Goal: Transaction & Acquisition: Purchase product/service

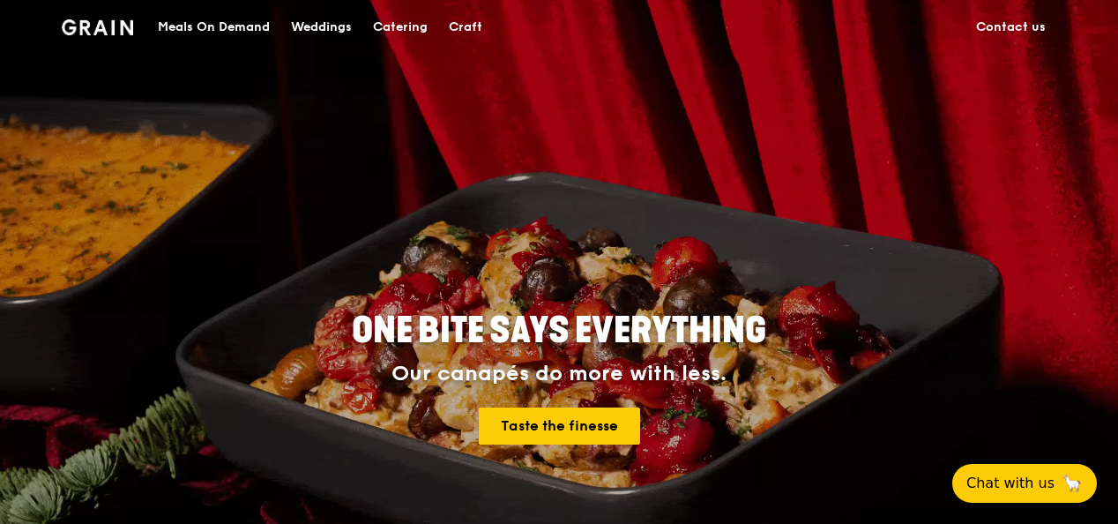
click at [390, 21] on div "Catering" at bounding box center [400, 27] width 55 height 53
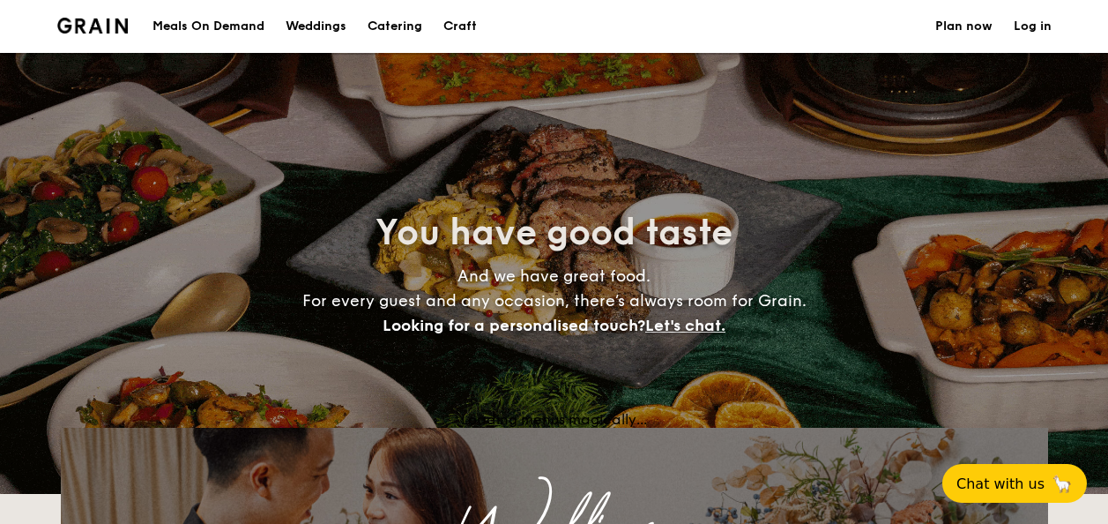
select select
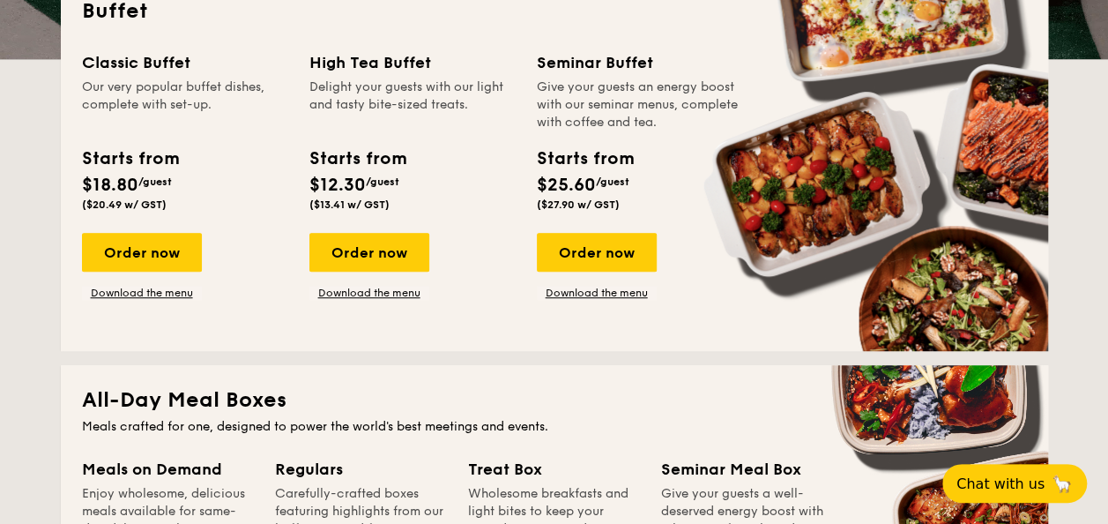
scroll to position [441, 0]
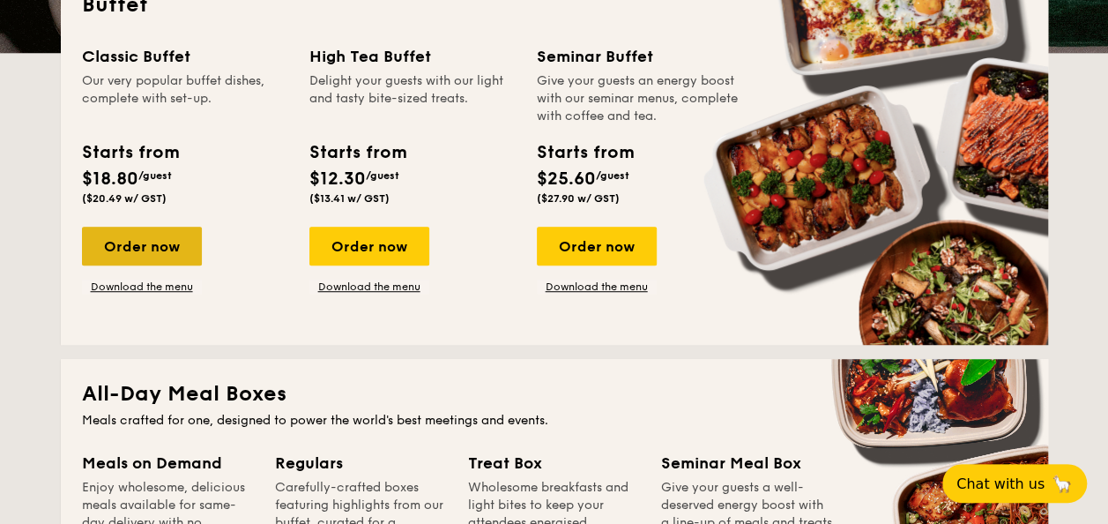
click at [155, 245] on div "Order now" at bounding box center [142, 246] width 120 height 39
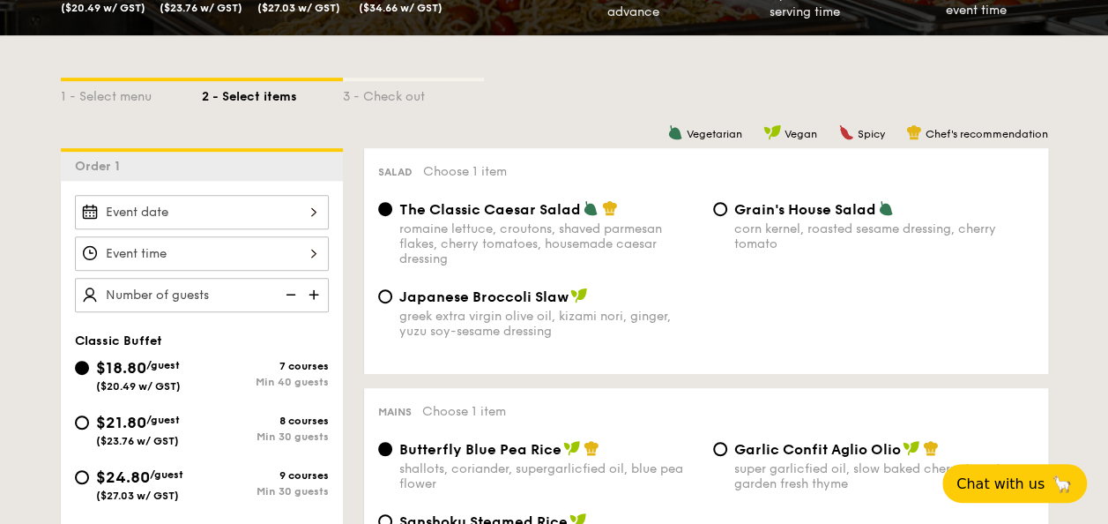
scroll to position [353, 0]
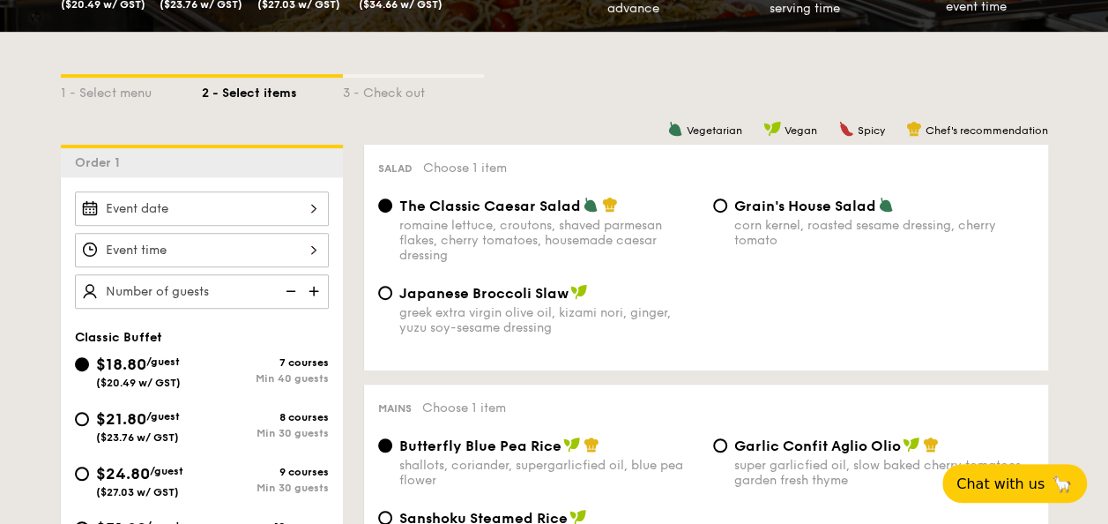
click at [265, 212] on div at bounding box center [202, 208] width 254 height 34
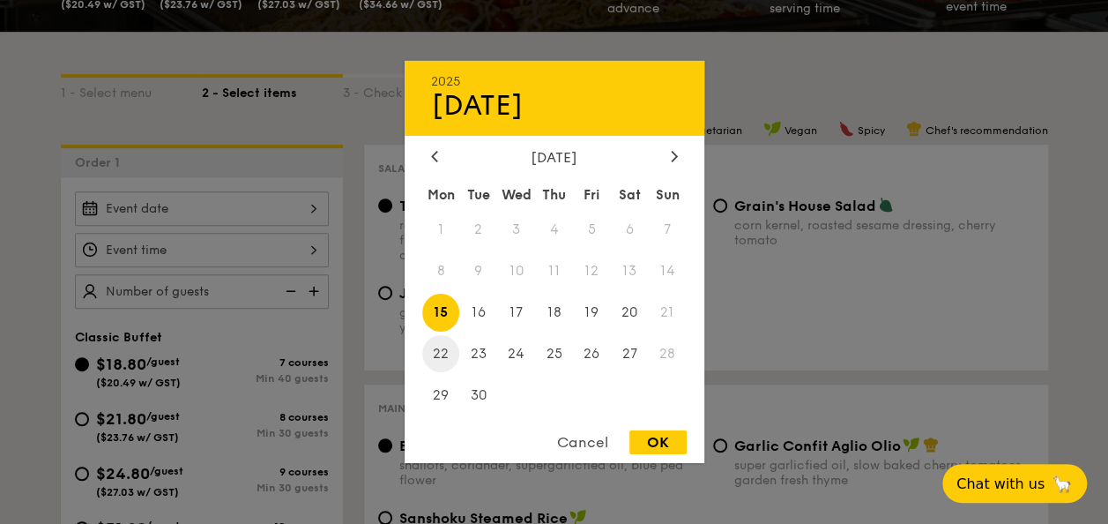
click at [441, 339] on span "22" at bounding box center [441, 353] width 38 height 38
click at [642, 440] on div "OK" at bounding box center [657, 442] width 57 height 24
type input "[DATE]"
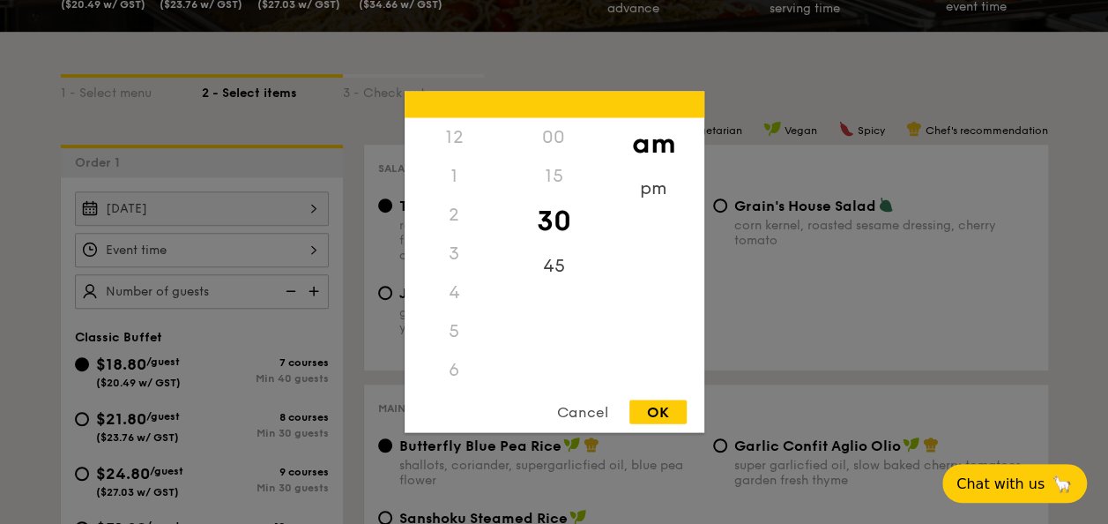
click at [233, 236] on div "12 1 2 3 4 5 6 7 8 9 10 11 00 15 30 45 am pm Cancel OK" at bounding box center [202, 250] width 254 height 34
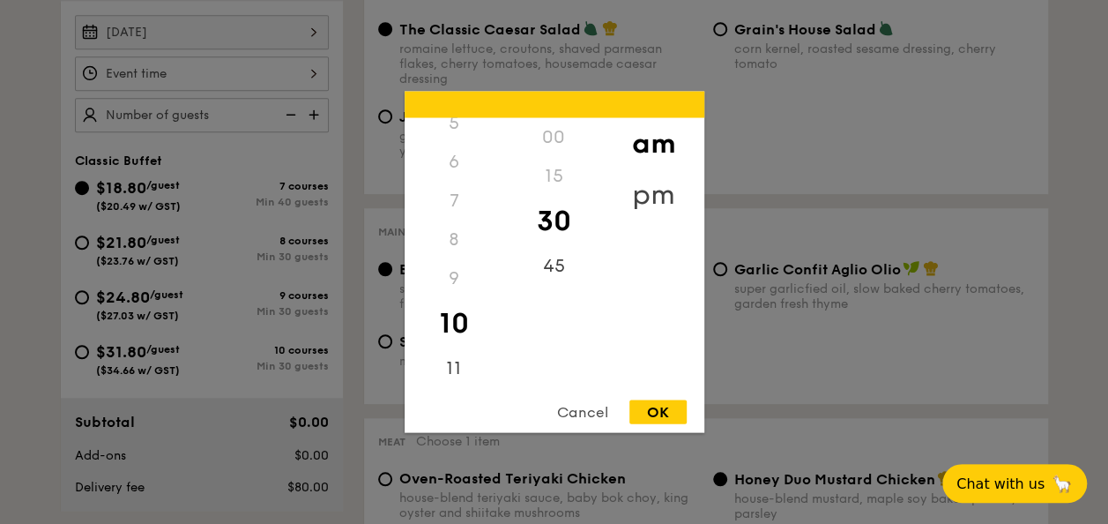
click at [666, 189] on div "pm" at bounding box center [654, 194] width 100 height 51
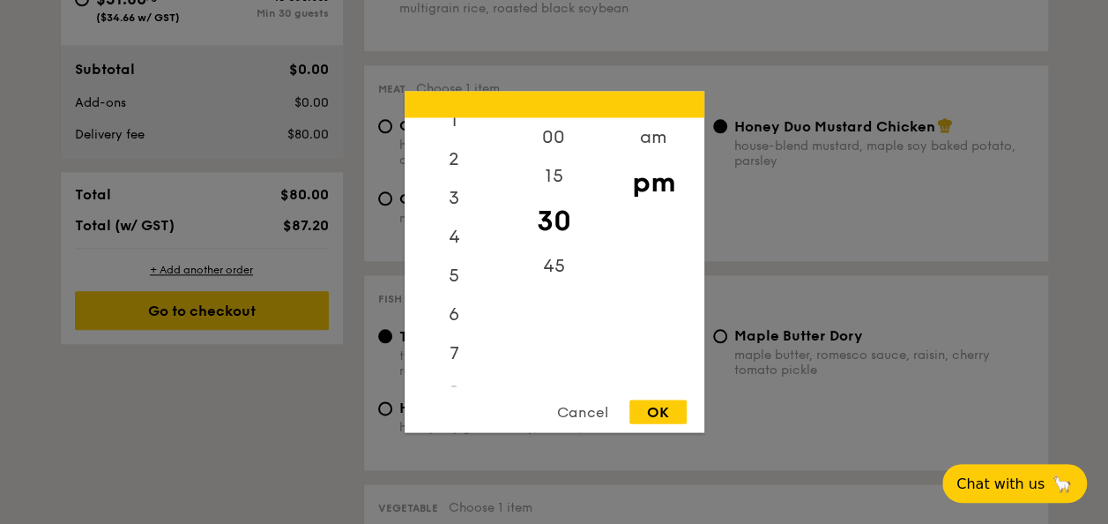
scroll to position [0, 0]
click at [446, 134] on div "12" at bounding box center [455, 143] width 100 height 51
click at [535, 137] on div "00" at bounding box center [554, 143] width 100 height 51
click at [656, 415] on div "OK" at bounding box center [657, 412] width 57 height 24
type input "12:00PM"
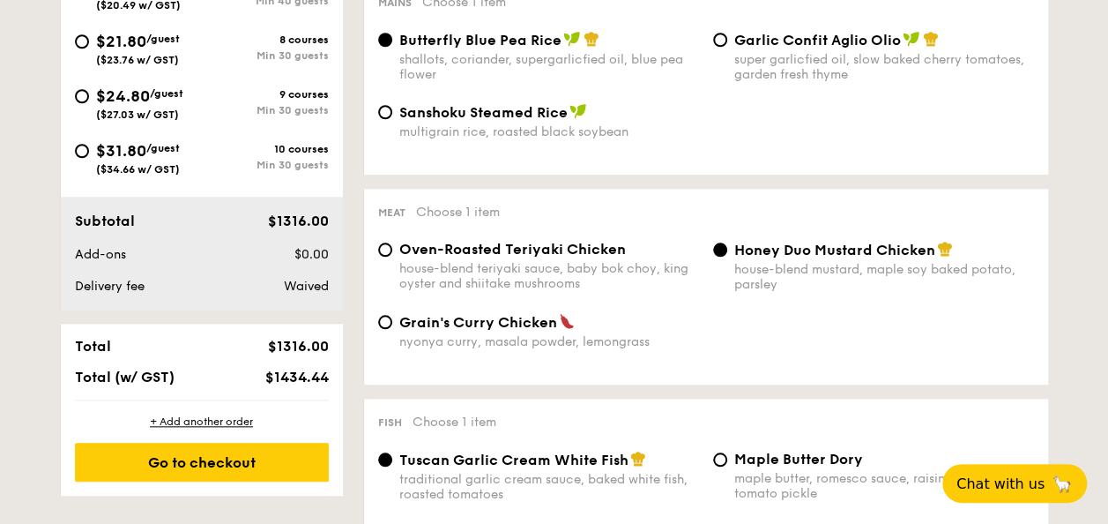
scroll to position [762, 0]
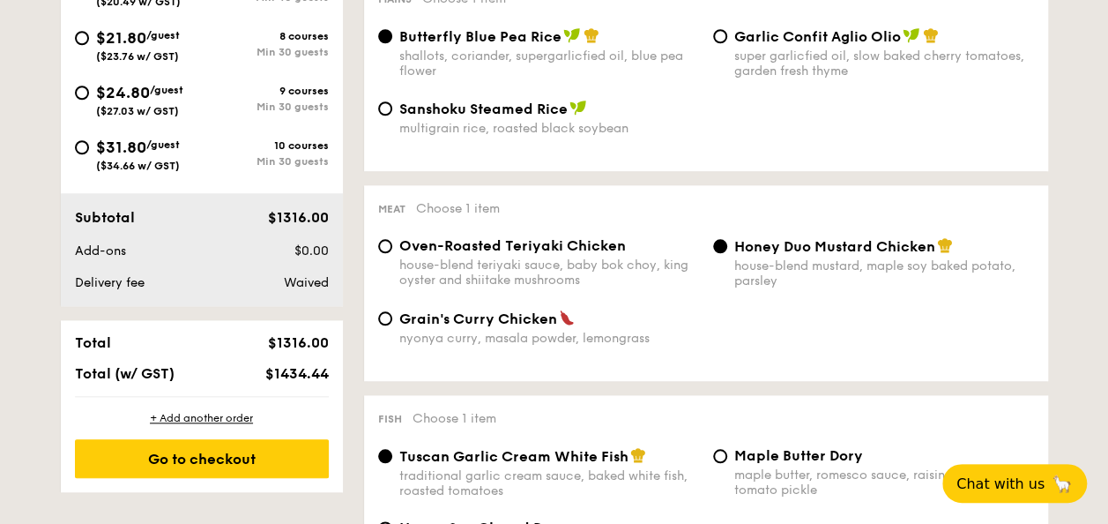
type input "70 guests"
click at [455, 264] on div "house-blend teriyaki sauce, baby bok choy, king oyster and shiitake mushrooms" at bounding box center [549, 272] width 300 height 30
click at [392, 253] on input "Oven-Roasted Teriyaki Chicken house-blend teriyaki sauce, baby bok choy, king o…" at bounding box center [385, 246] width 14 height 14
radio input "true"
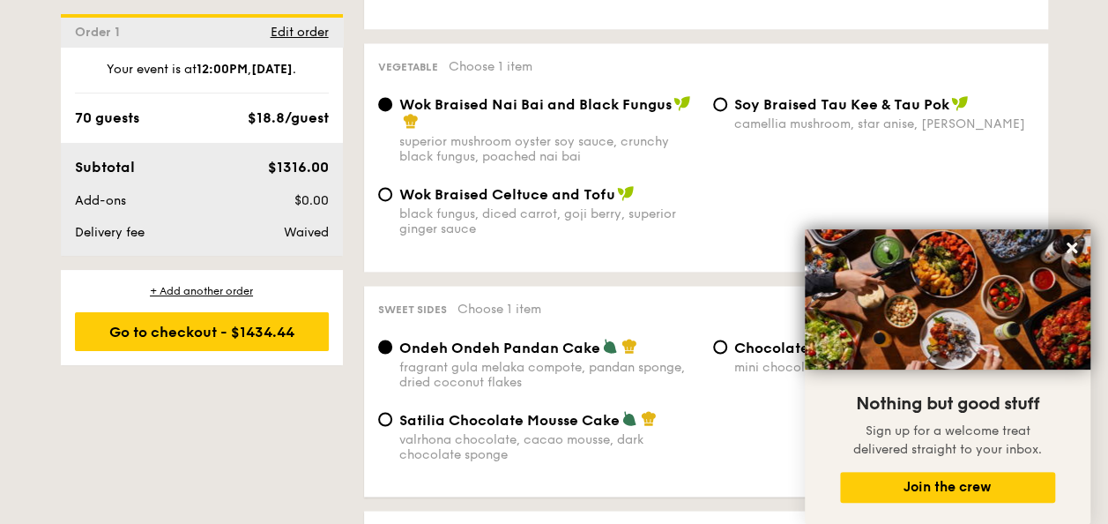
scroll to position [1379, 0]
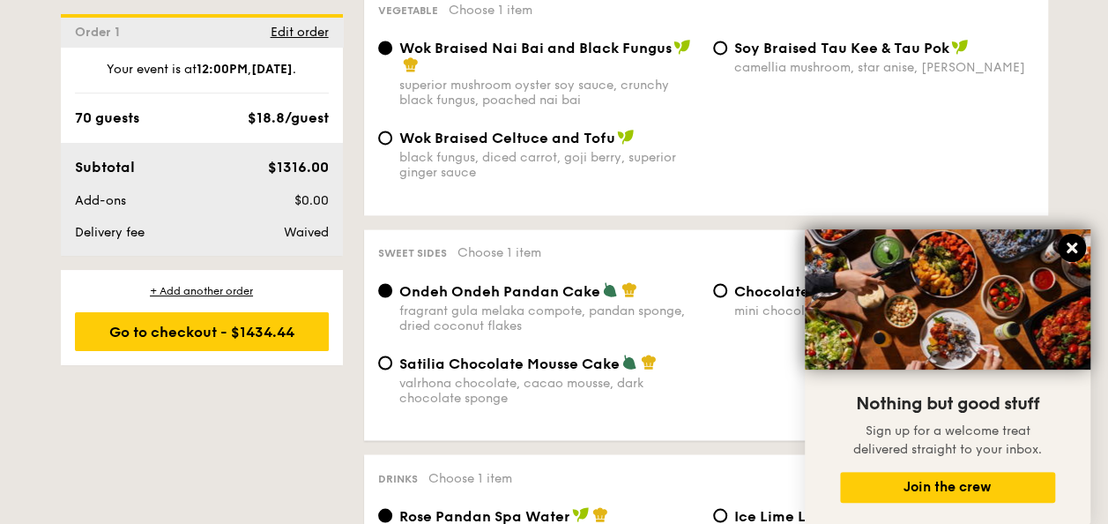
click at [1062, 242] on button at bounding box center [1072, 248] width 28 height 28
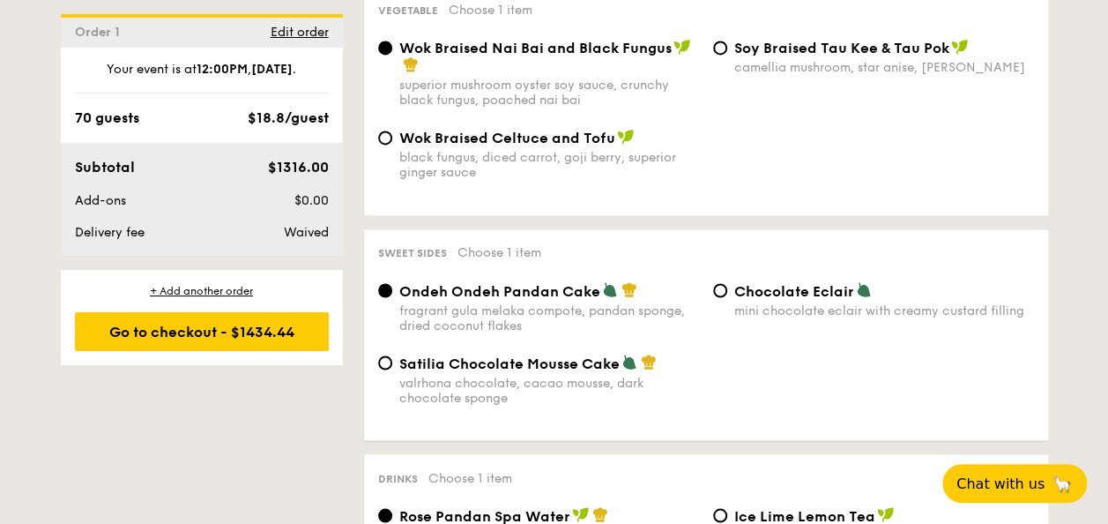
click at [401, 385] on div "valrhona chocolate, cacao mousse, dark chocolate sponge" at bounding box center [549, 390] width 300 height 30
click at [392, 369] on input "Satilia Chocolate Mousse Cake valrhona chocolate, cacao mousse, dark chocolate …" at bounding box center [385, 362] width 14 height 14
radio input "true"
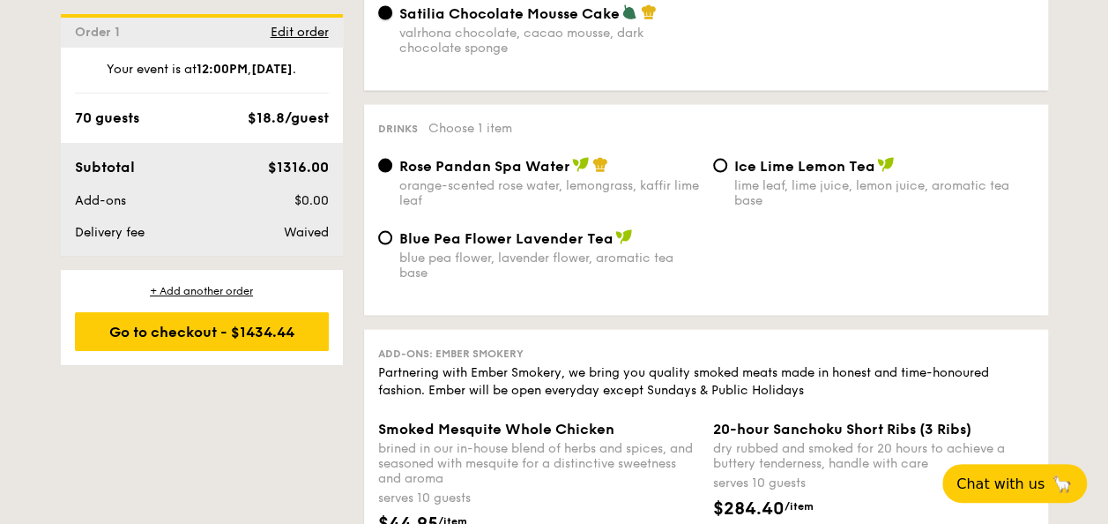
scroll to position [1731, 0]
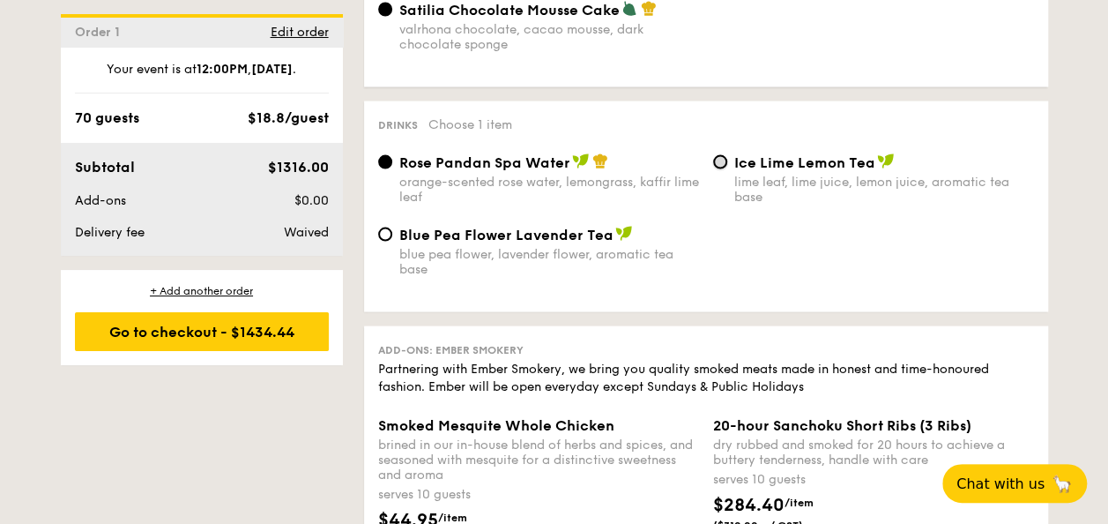
click at [719, 168] on input "Ice Lime Lemon Tea lime leaf, lime juice, lemon juice, aromatic tea base" at bounding box center [720, 162] width 14 height 14
radio input "true"
click at [702, 276] on div "Blue Pea Flower Lavender Tea blue pea flower, lavender flower, aromatic tea base" at bounding box center [538, 251] width 335 height 51
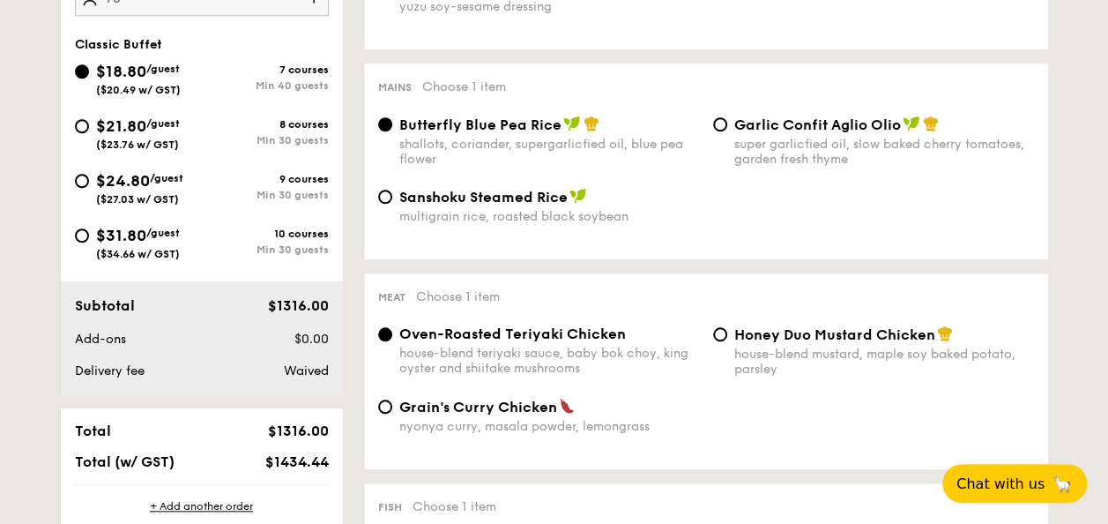
scroll to position [497, 0]
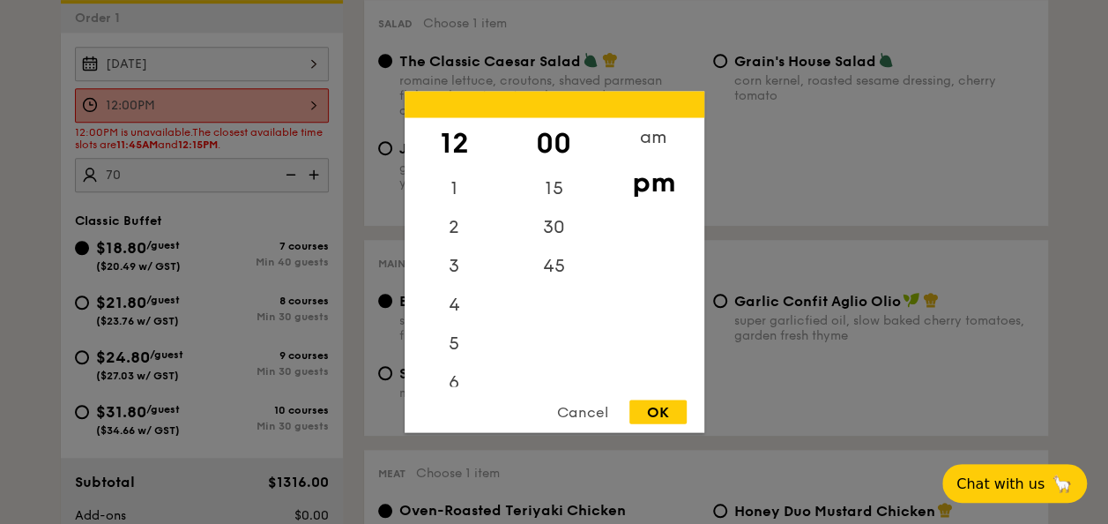
click at [249, 106] on div "12:00PM 12 1 2 3 4 5 6 7 8 9 10 11 00 15 30 45 am pm Cancel OK" at bounding box center [202, 105] width 254 height 34
click at [564, 199] on div "15" at bounding box center [554, 194] width 100 height 51
click at [656, 411] on div "OK" at bounding box center [657, 412] width 57 height 24
type input "12:15PM"
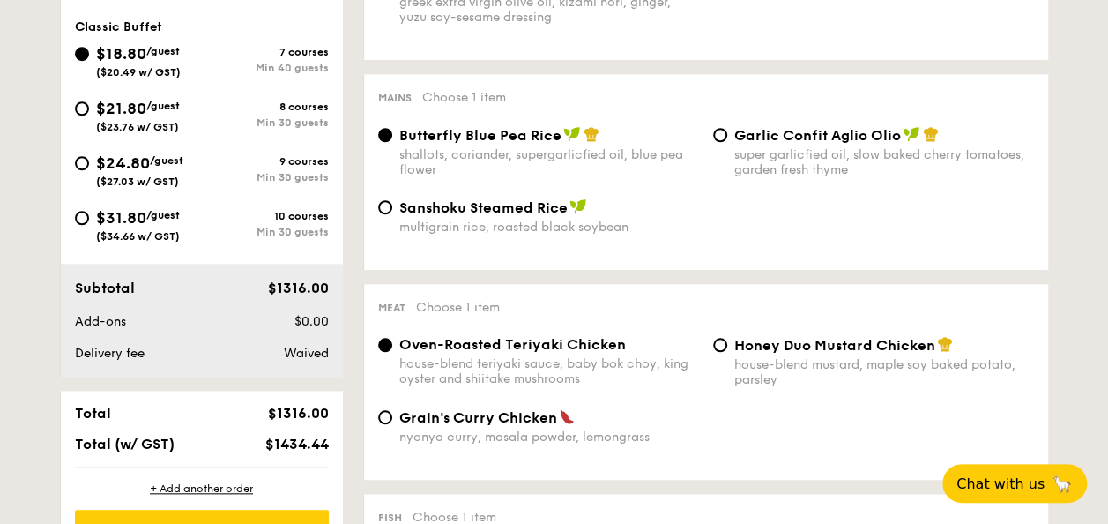
scroll to position [762, 0]
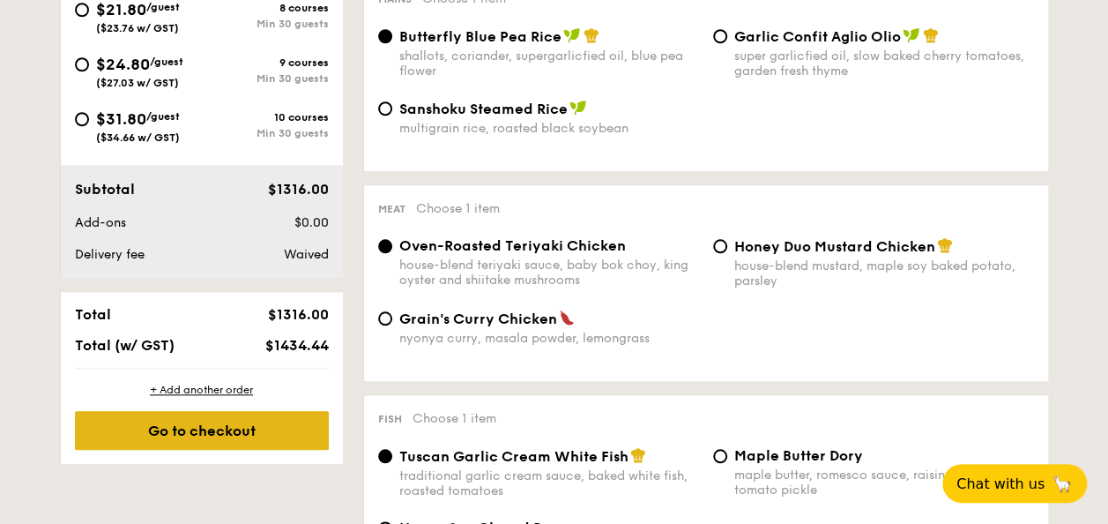
click at [302, 427] on div "Go to checkout" at bounding box center [202, 430] width 254 height 39
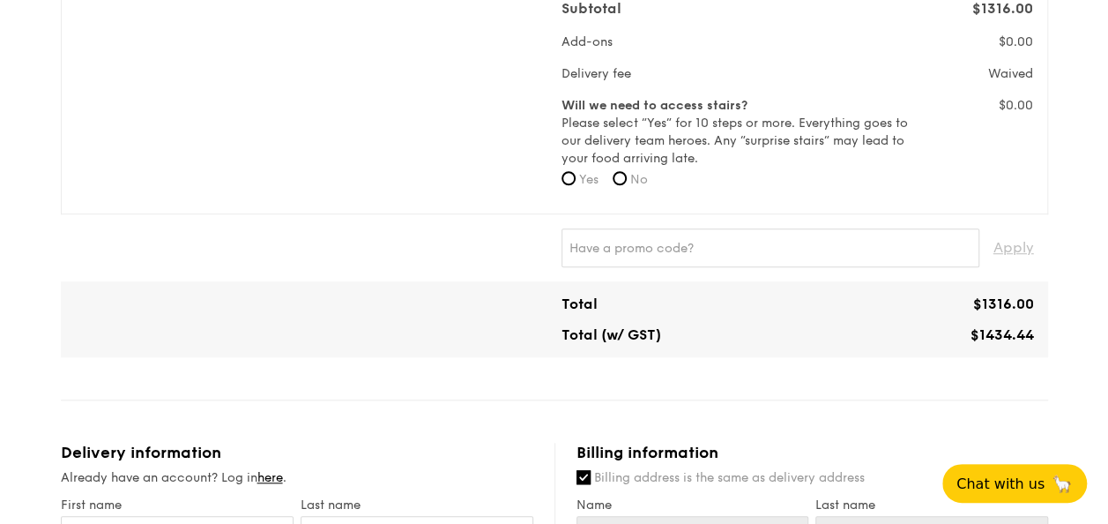
scroll to position [705, 0]
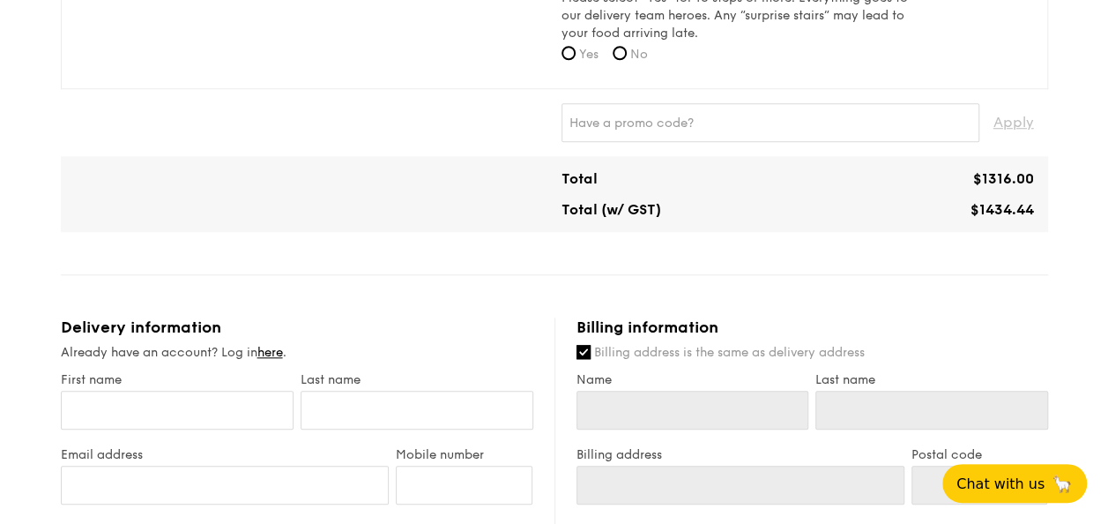
drag, startPoint x: 971, startPoint y: 178, endPoint x: 1033, endPoint y: 180, distance: 62.6
click at [1033, 180] on div "$1316.00" at bounding box center [919, 178] width 243 height 17
copy span "$1316.00"
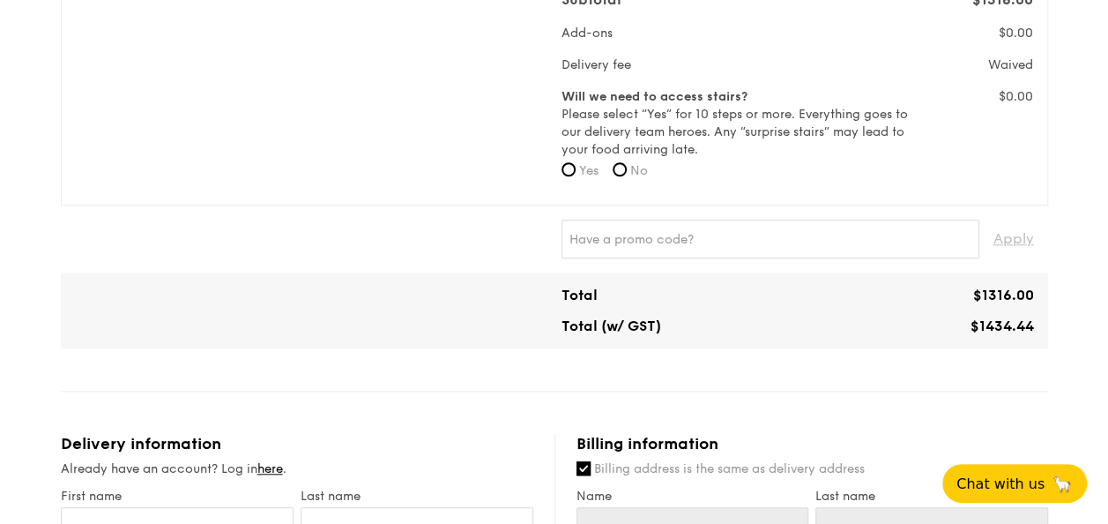
scroll to position [617, 0]
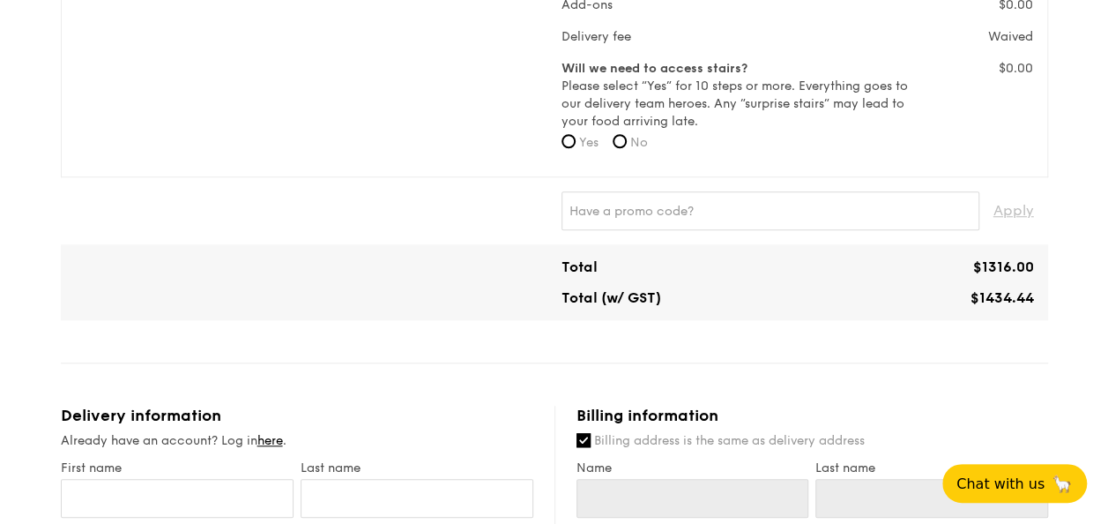
click at [922, 314] on div "Total $1316.00 Total (w/ GST) $1434.44" at bounding box center [554, 282] width 987 height 76
drag, startPoint x: 959, startPoint y: 294, endPoint x: 1033, endPoint y: 296, distance: 74.1
click at [1033, 296] on div "$1434.44" at bounding box center [919, 297] width 243 height 17
copy span "$1434.44"
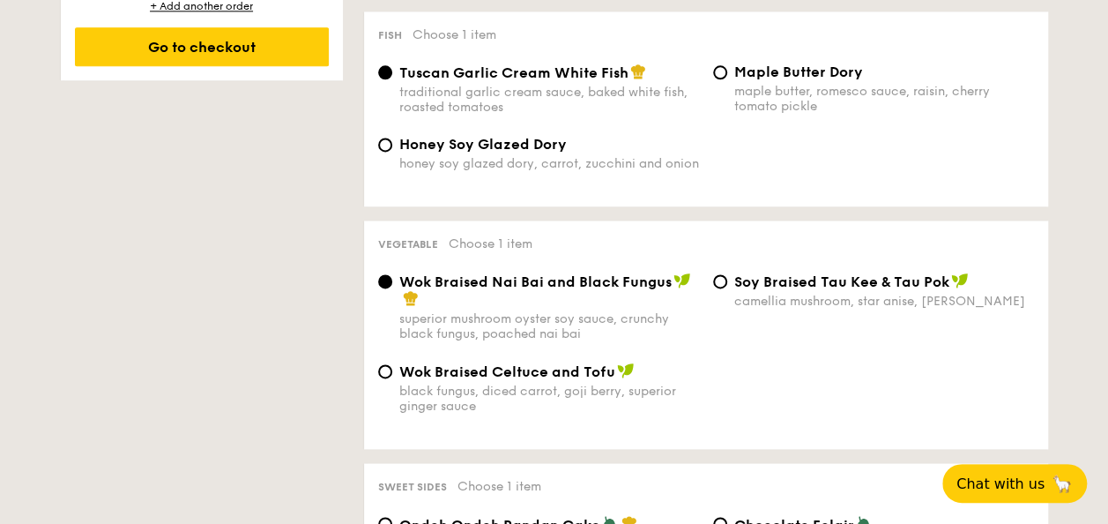
scroll to position [1146, 0]
